Goal: Find specific page/section: Find specific page/section

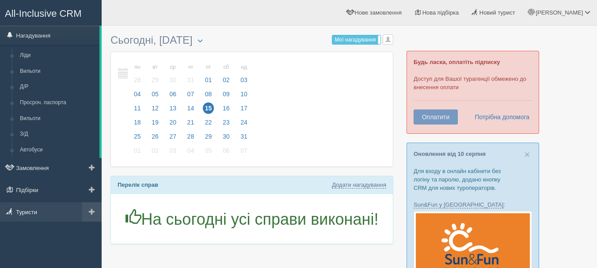
click at [28, 213] on link "Туристи" at bounding box center [51, 211] width 102 height 19
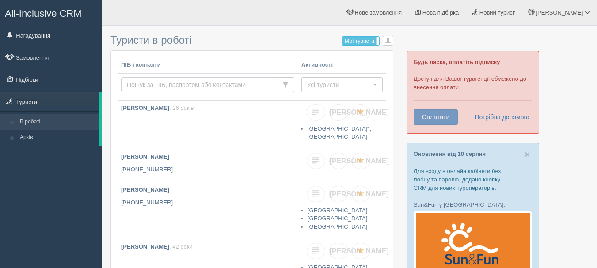
click at [165, 78] on input "text" at bounding box center [199, 84] width 156 height 15
type input "надежда"
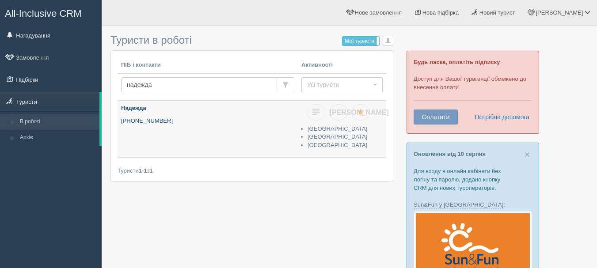
click at [188, 118] on p "+380 50 987 4892" at bounding box center [207, 121] width 173 height 8
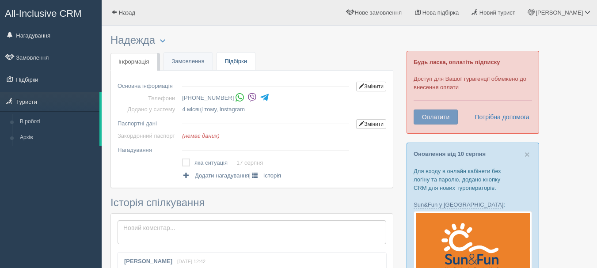
click at [247, 61] on link "Підбірки" at bounding box center [236, 62] width 38 height 18
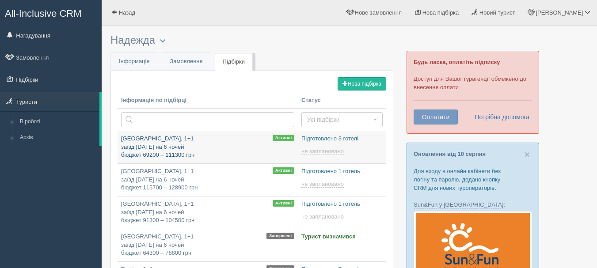
type input "[DATE] 19:10"
click at [203, 145] on p "Туреччина, 1+1 заїзд 1 жовтня на 6 ночей бюджет 69200 – 111300 грн" at bounding box center [207, 147] width 173 height 25
